Goal: Task Accomplishment & Management: Manage account settings

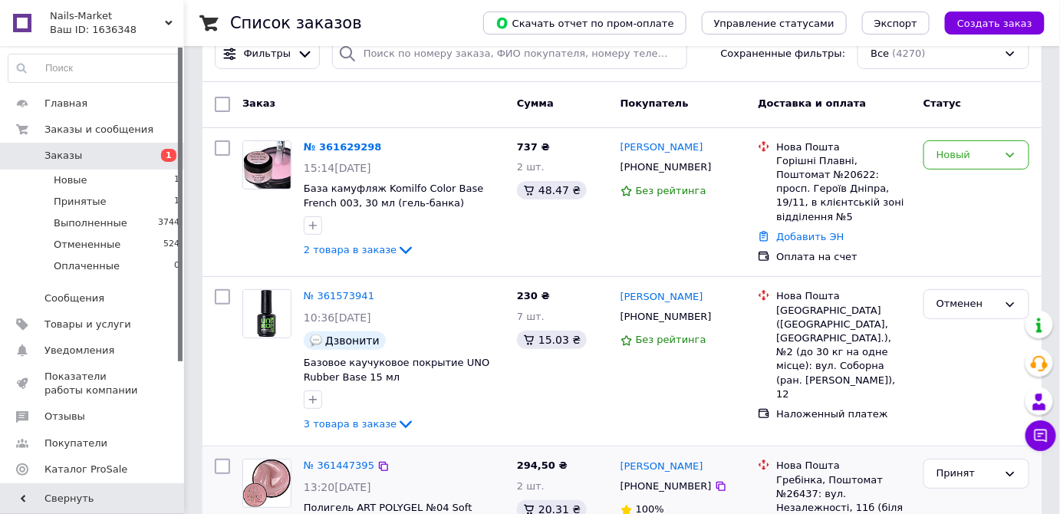
scroll to position [139, 0]
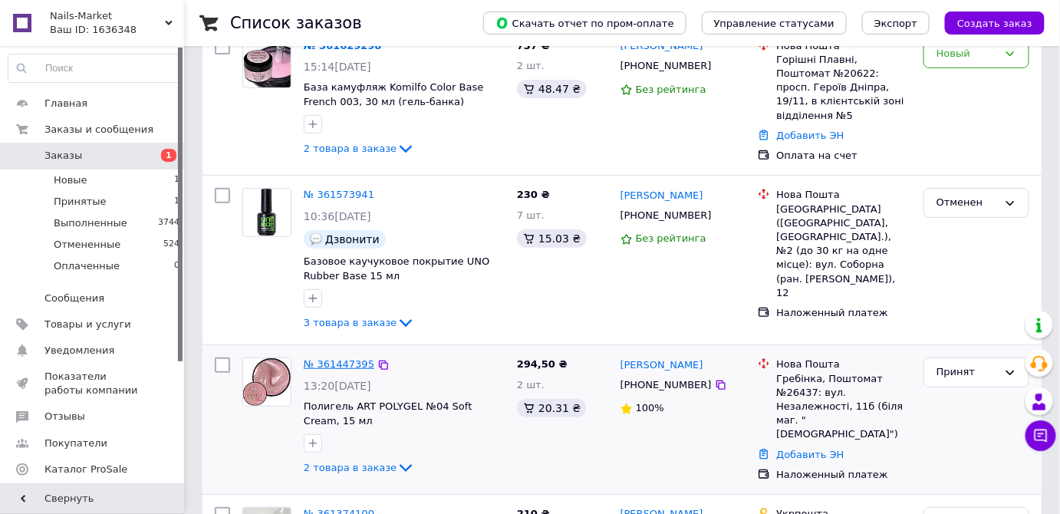
click at [351, 358] on link "№ 361447395" at bounding box center [339, 364] width 71 height 12
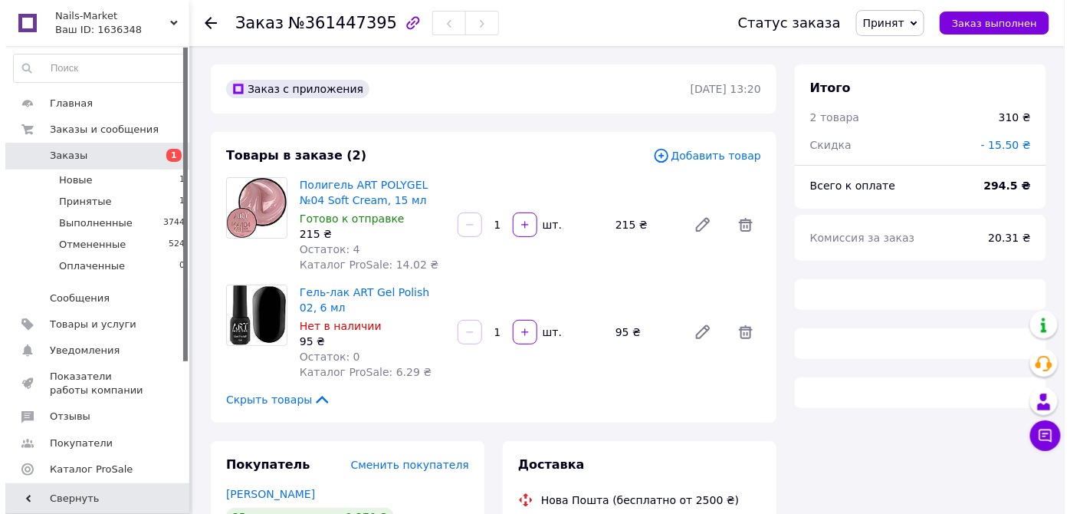
scroll to position [289, 0]
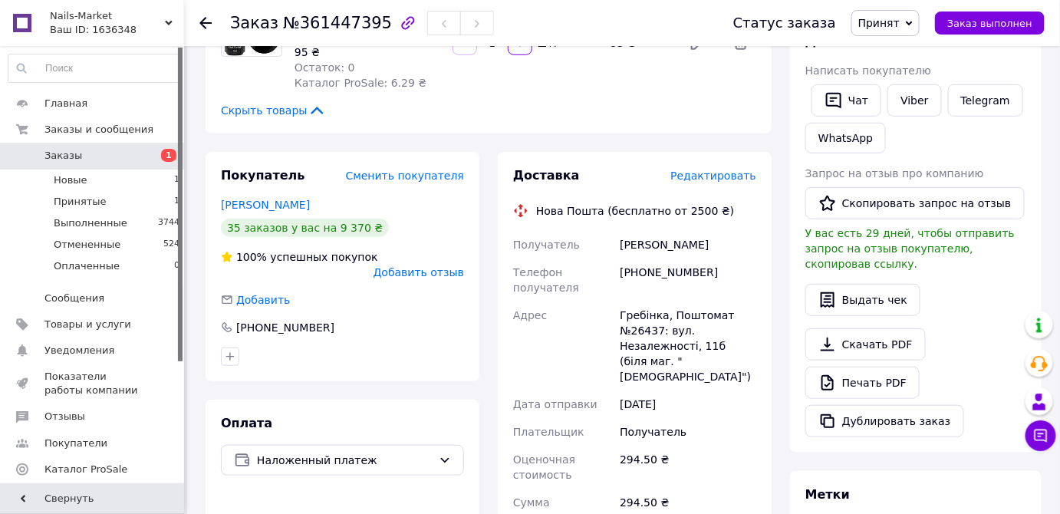
click at [723, 174] on span "Редактировать" at bounding box center [713, 175] width 86 height 12
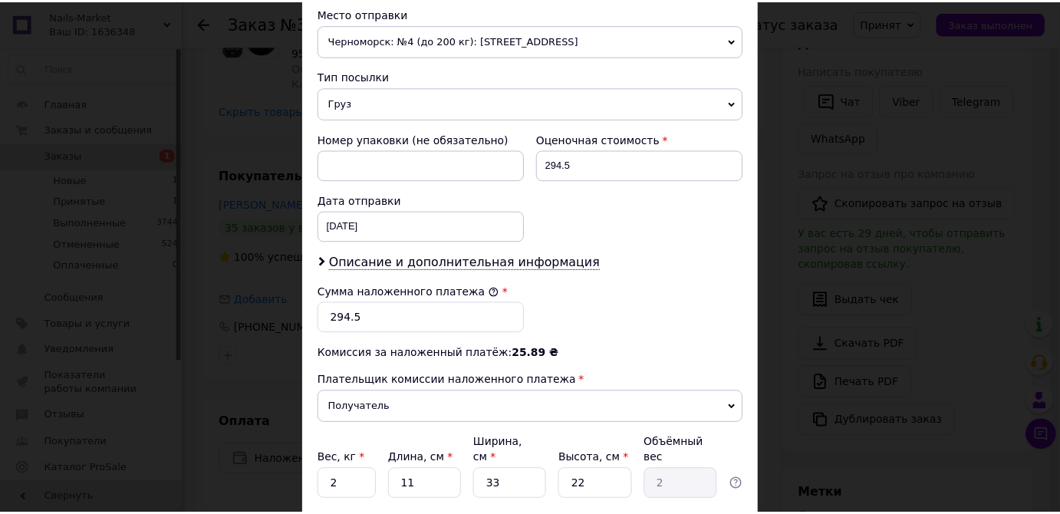
scroll to position [649, 0]
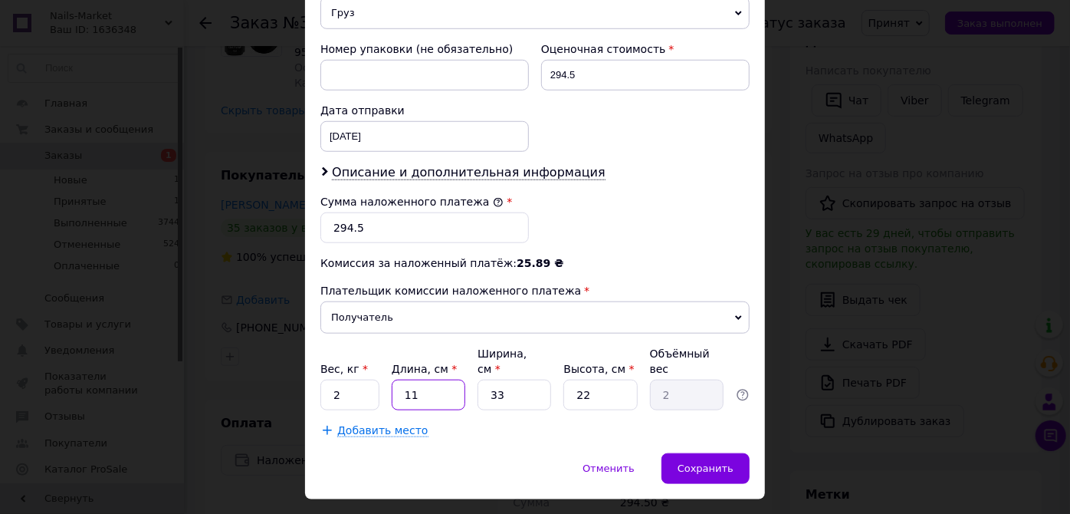
drag, startPoint x: 400, startPoint y: 360, endPoint x: 423, endPoint y: 362, distance: 23.1
click at [423, 380] on input "11" at bounding box center [429, 395] width 74 height 31
type input "1"
type input "0.18"
type input "10"
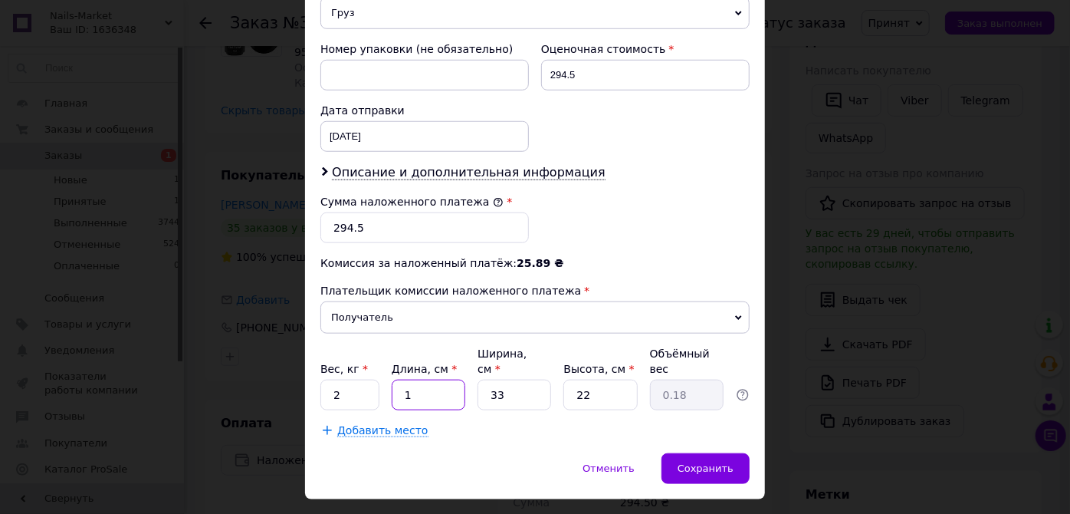
type input "1.82"
type input "10"
drag, startPoint x: 485, startPoint y: 359, endPoint x: 545, endPoint y: 354, distance: 60.7
click at [545, 380] on input "33" at bounding box center [515, 395] width 74 height 31
type input "9"
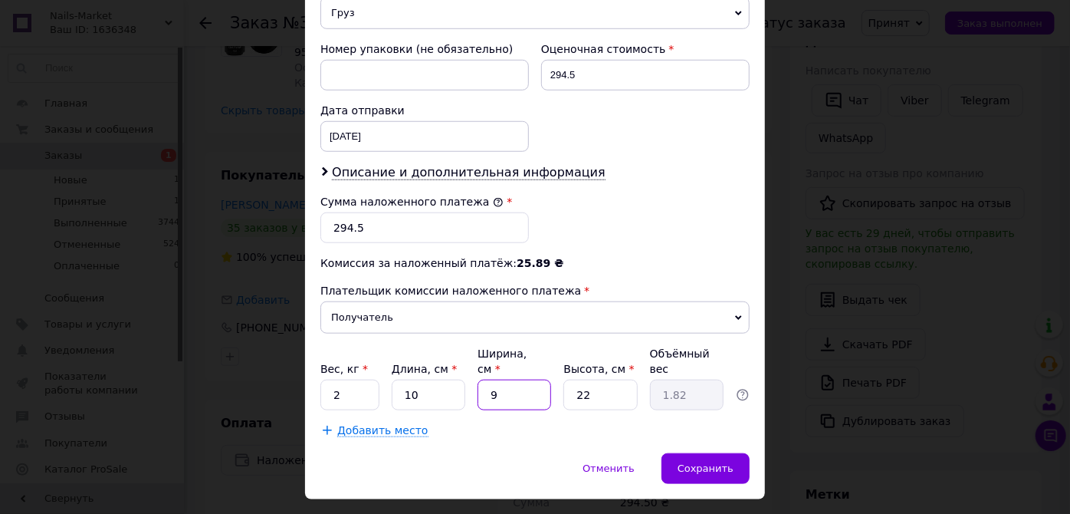
type input "0.5"
type input "9"
drag, startPoint x: 593, startPoint y: 359, endPoint x: 577, endPoint y: 360, distance: 16.1
click at [577, 380] on input "22" at bounding box center [601, 395] width 74 height 31
type input "7"
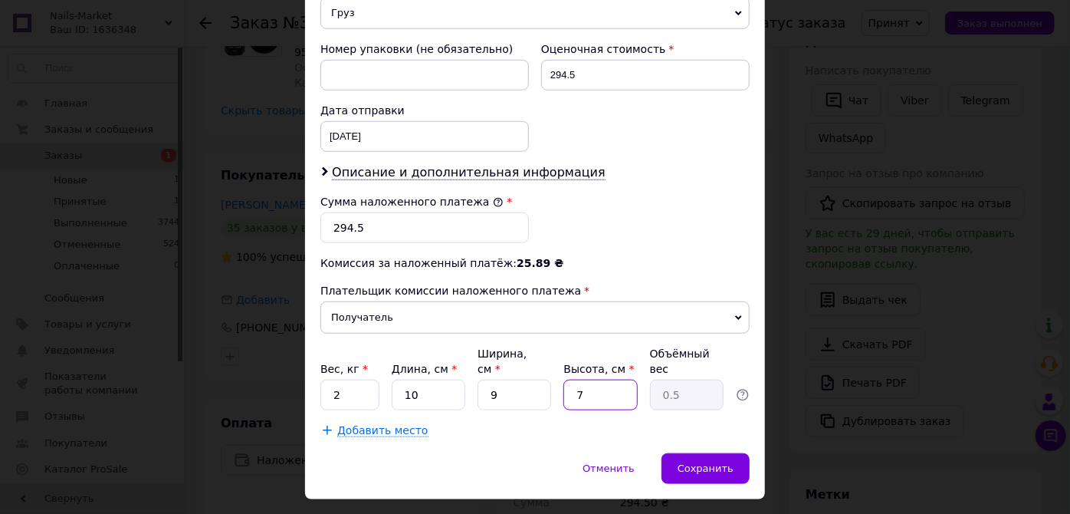
type input "0.16"
type input "7"
click at [357, 380] on input "2" at bounding box center [349, 395] width 59 height 31
type input "2"
type input ".2"
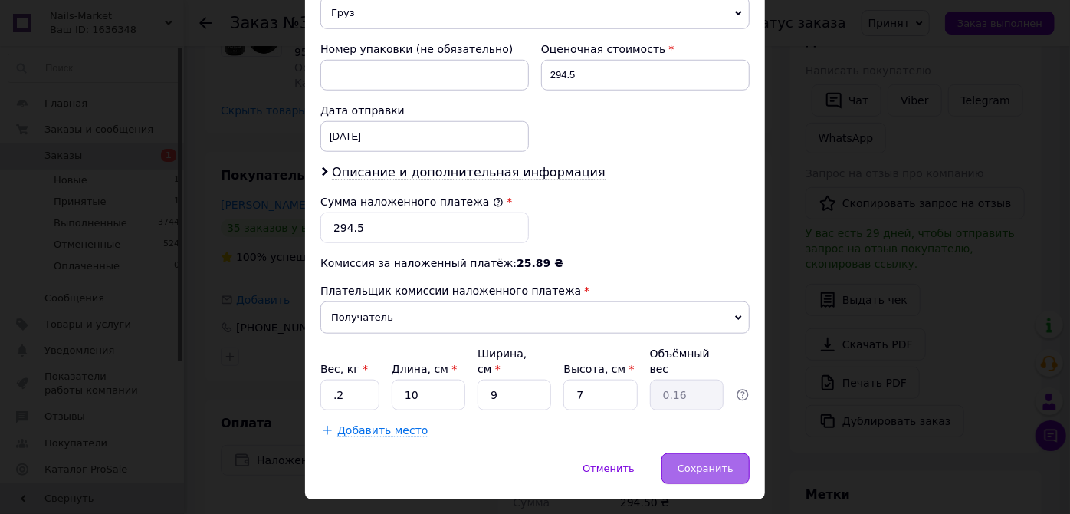
click at [691, 462] on span "Сохранить" at bounding box center [706, 468] width 56 height 12
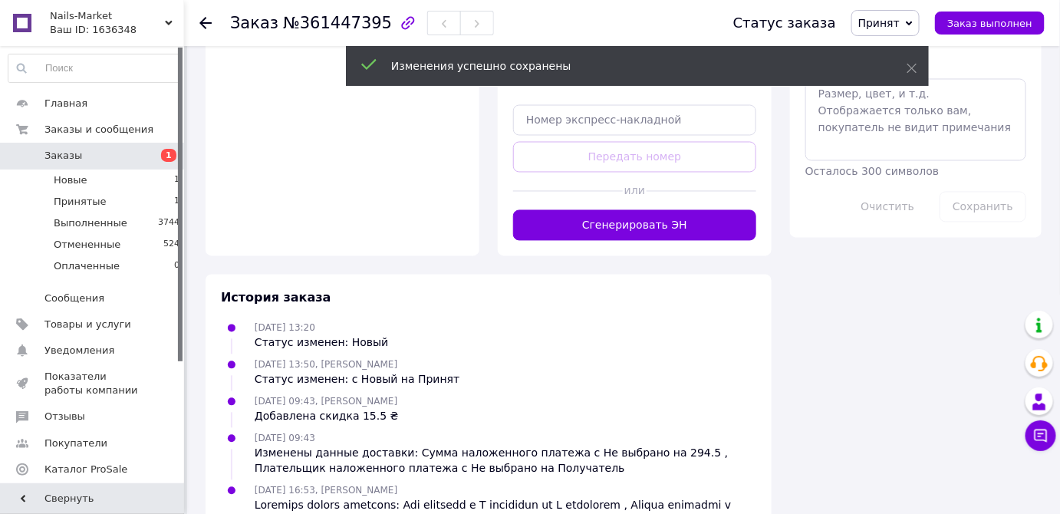
scroll to position [916, 0]
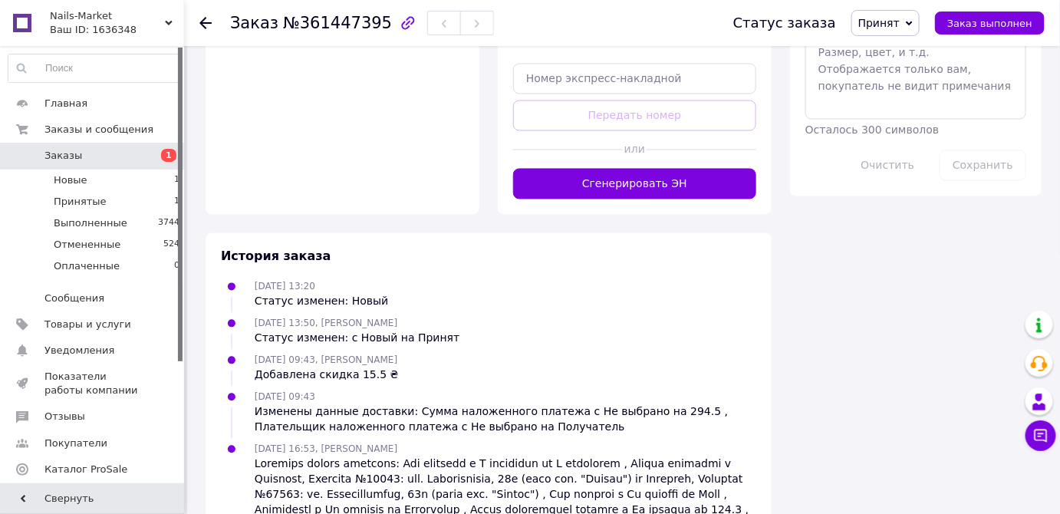
click at [583, 173] on button "Сгенерировать ЭН" at bounding box center [634, 184] width 243 height 31
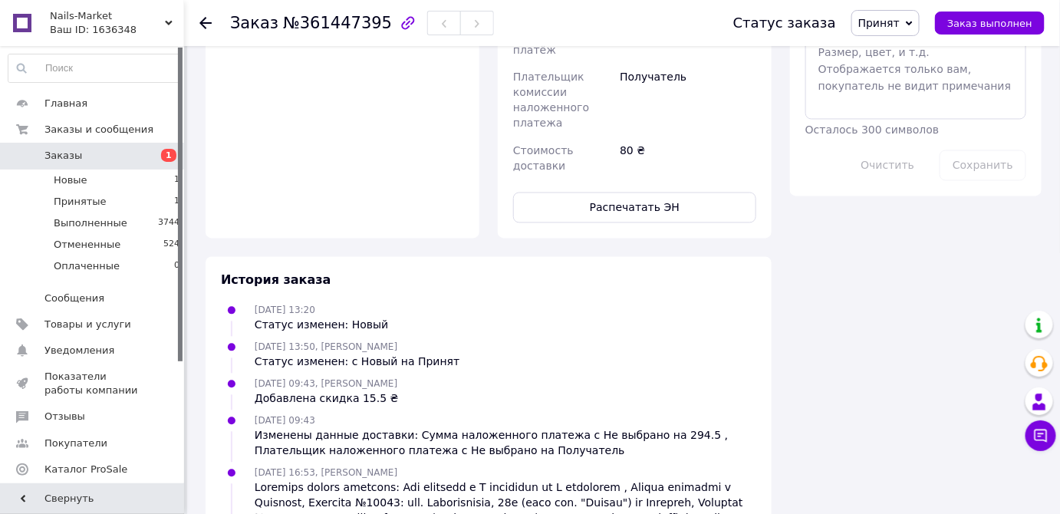
click at [889, 18] on span "Принят" at bounding box center [878, 23] width 41 height 12
click at [884, 49] on li "Выполнен" at bounding box center [892, 53] width 81 height 23
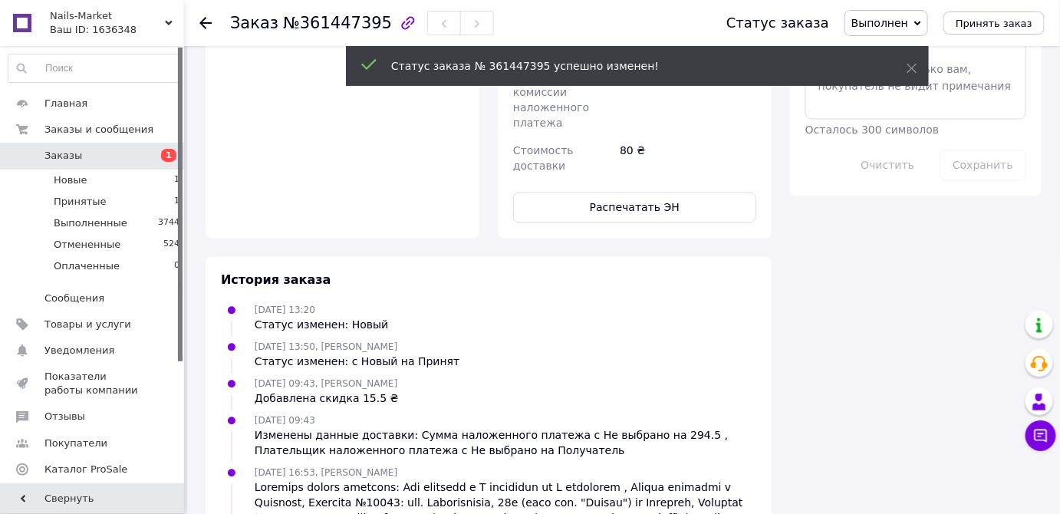
scroll to position [889, 0]
